Goal: Task Accomplishment & Management: Manage account settings

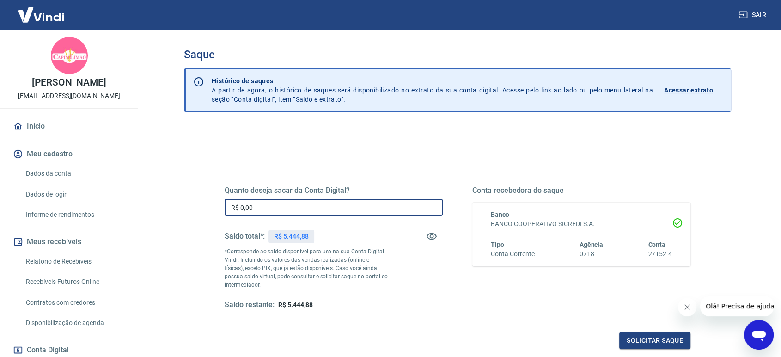
click at [326, 205] on input "R$ 0,00" at bounding box center [334, 207] width 218 height 17
type input "R$ 5.444,88"
click at [657, 342] on button "Solicitar saque" at bounding box center [655, 340] width 71 height 17
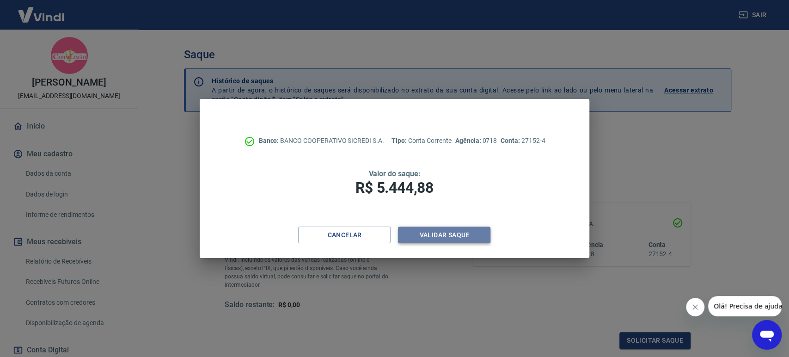
click at [433, 236] on button "Validar saque" at bounding box center [444, 235] width 92 height 17
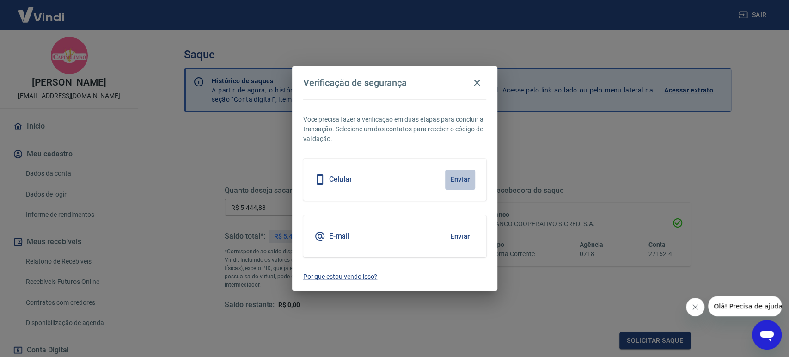
click at [456, 178] on button "Enviar" at bounding box center [460, 179] width 30 height 19
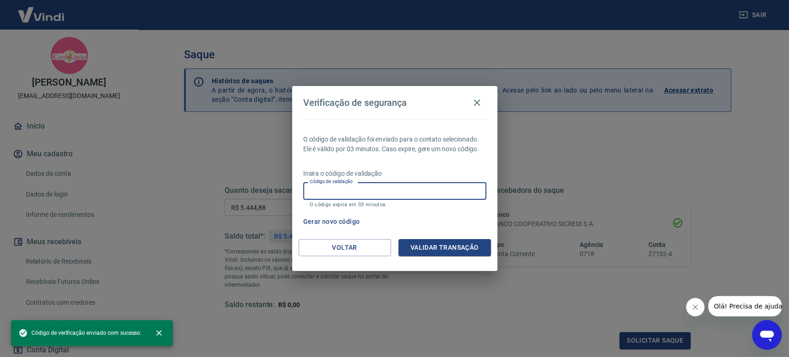
click at [403, 186] on input "Código de validação" at bounding box center [394, 190] width 183 height 17
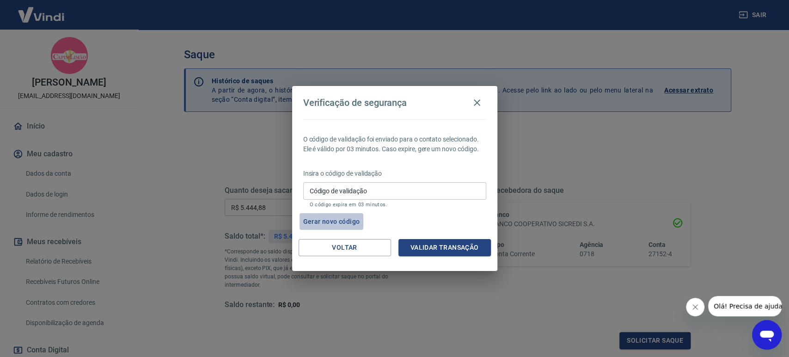
click at [323, 219] on button "Gerar novo código" at bounding box center [332, 221] width 64 height 17
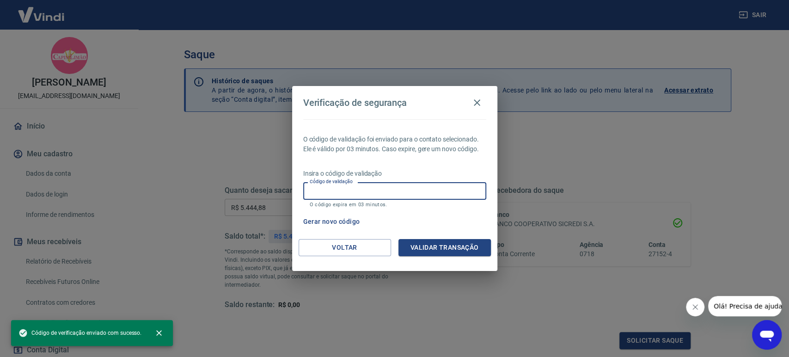
click at [323, 191] on input "Código de validação" at bounding box center [394, 190] width 183 height 17
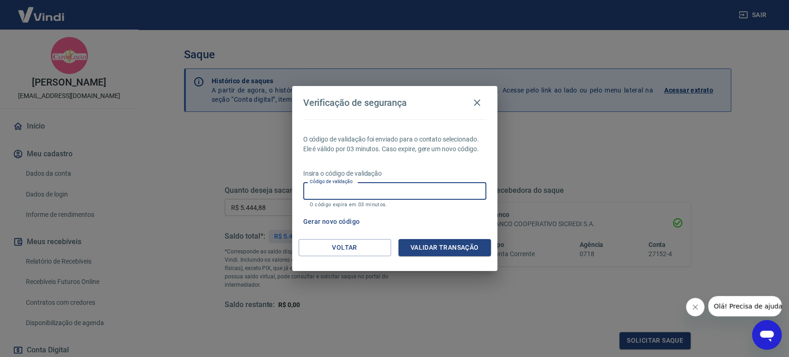
click at [314, 188] on input "Código de validação" at bounding box center [394, 190] width 183 height 17
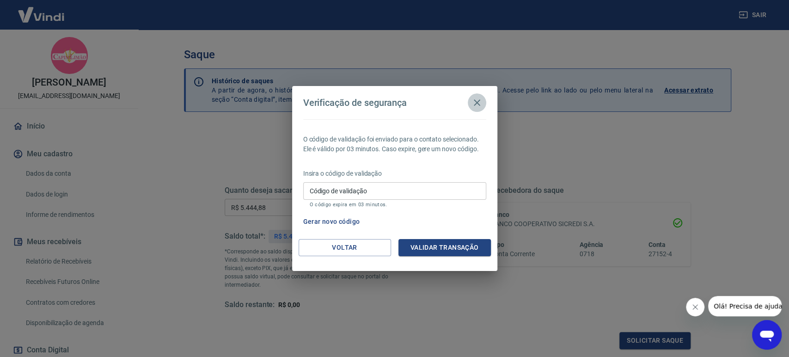
click at [475, 103] on icon "button" at bounding box center [477, 102] width 11 height 11
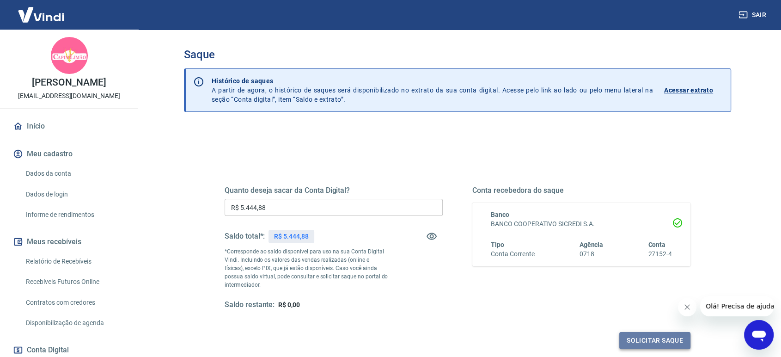
click at [666, 343] on button "Solicitar saque" at bounding box center [655, 340] width 71 height 17
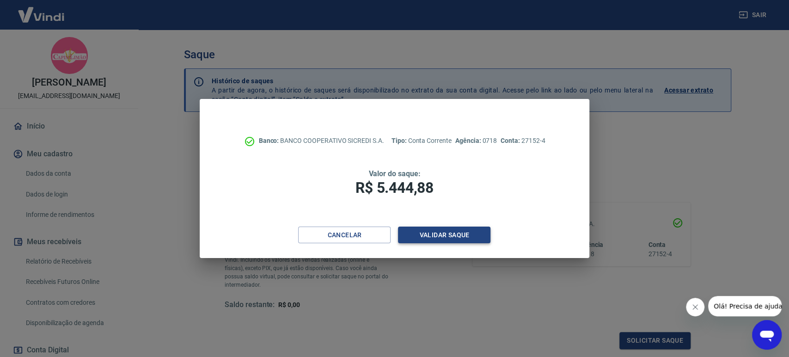
click at [432, 235] on button "Validar saque" at bounding box center [444, 235] width 92 height 17
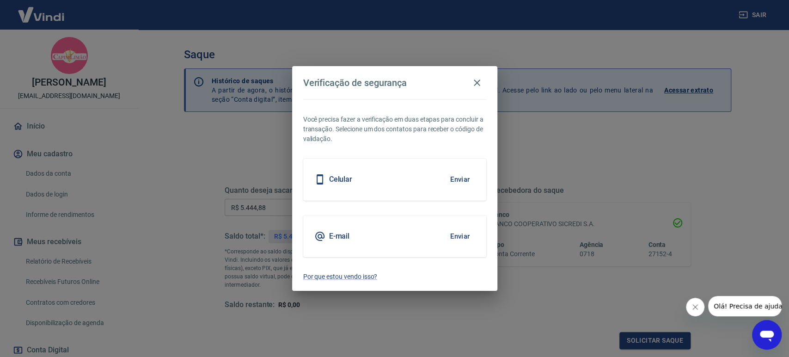
click at [454, 234] on button "Enviar" at bounding box center [460, 236] width 30 height 19
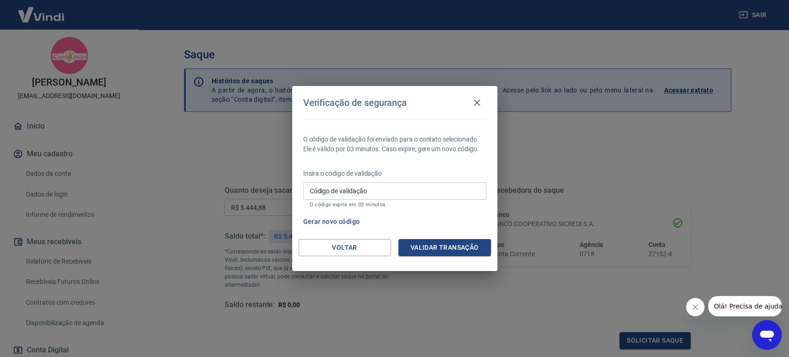
click at [327, 191] on input "Código de validação" at bounding box center [394, 190] width 183 height 17
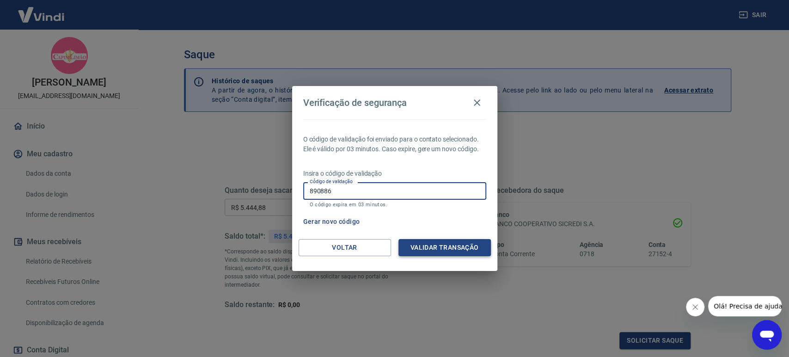
type input "890886"
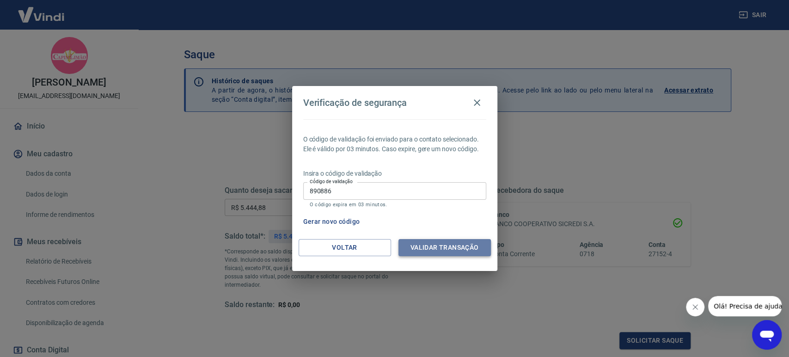
click at [442, 250] on button "Validar transação" at bounding box center [445, 247] width 92 height 17
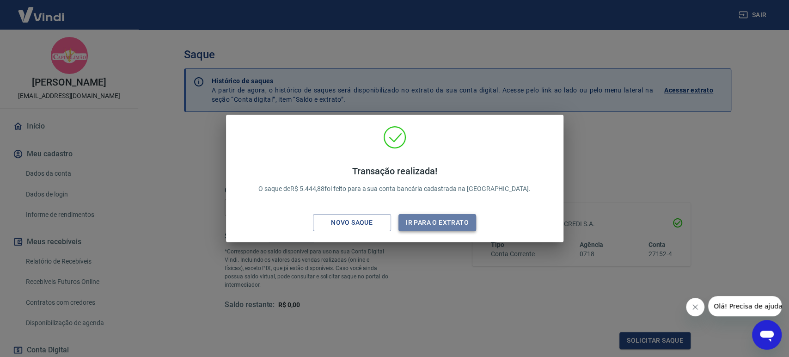
click at [439, 223] on button "Ir para o extrato" at bounding box center [438, 222] width 78 height 17
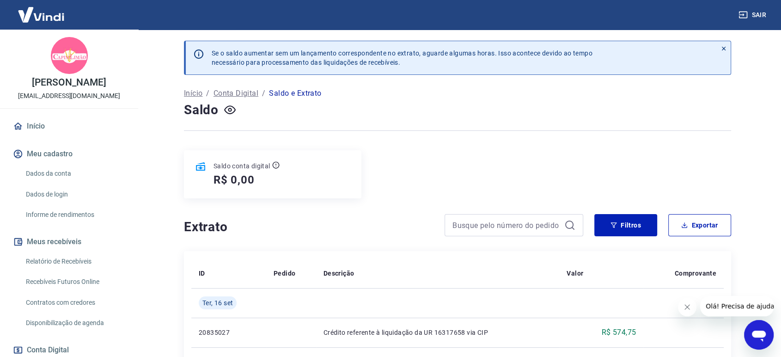
scroll to position [154, 0]
